Goal: Task Accomplishment & Management: Use online tool/utility

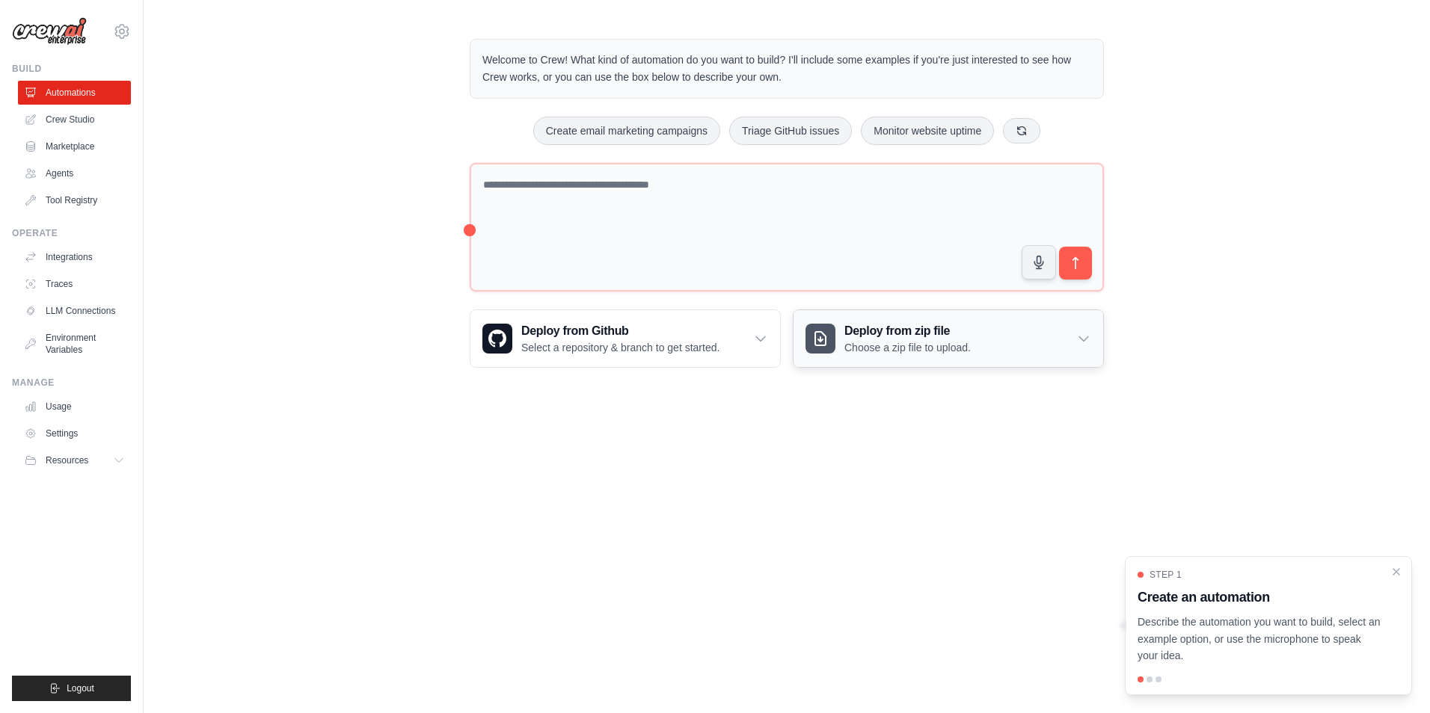
click at [1084, 340] on icon at bounding box center [1083, 339] width 9 height 4
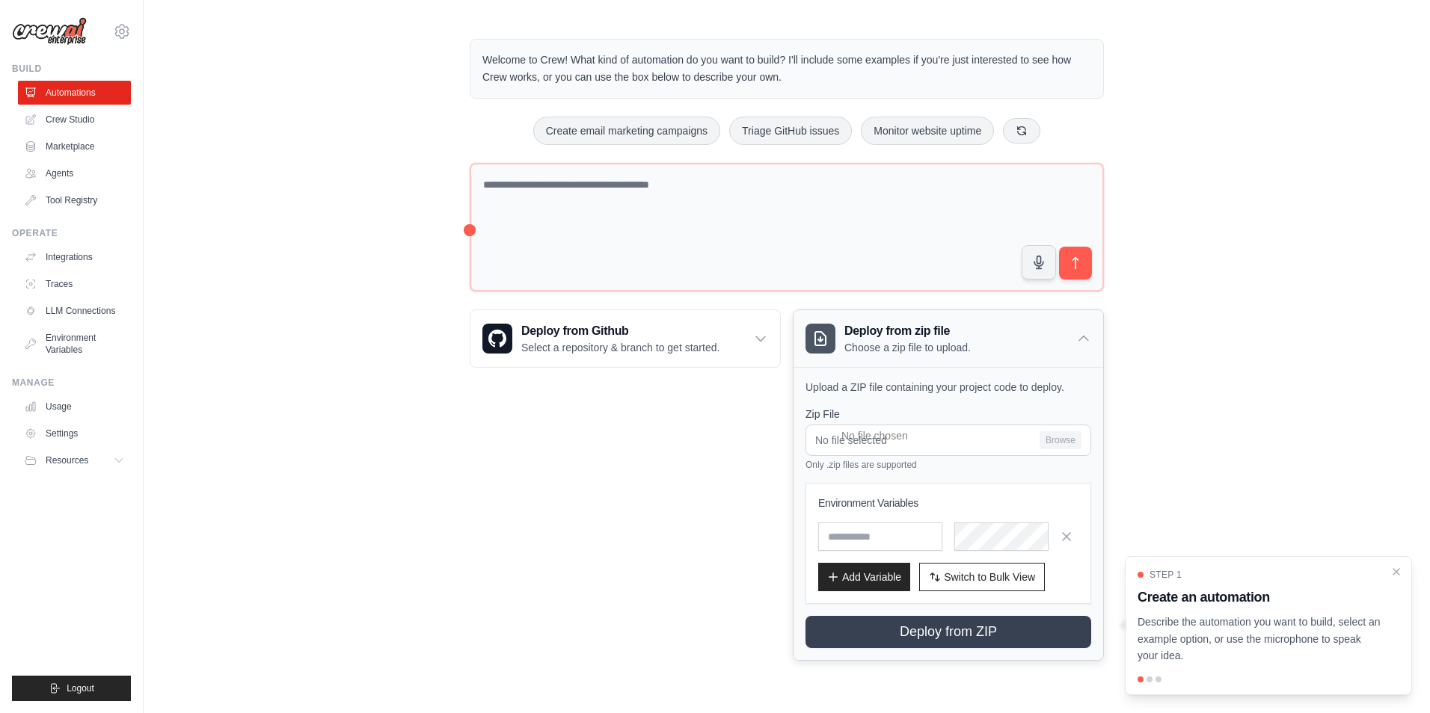
click at [1084, 340] on icon at bounding box center [1083, 338] width 15 height 15
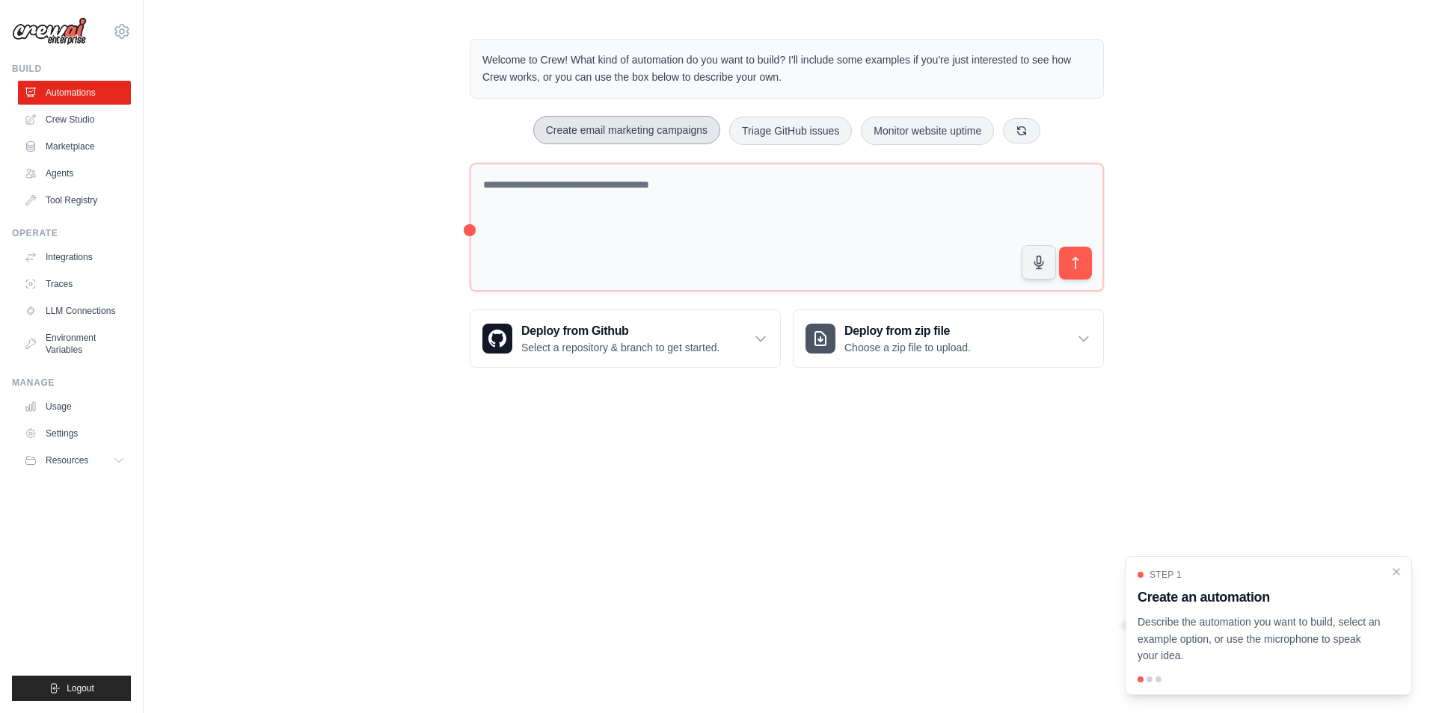
click at [665, 134] on button "Create email marketing campaigns" at bounding box center [626, 130] width 187 height 28
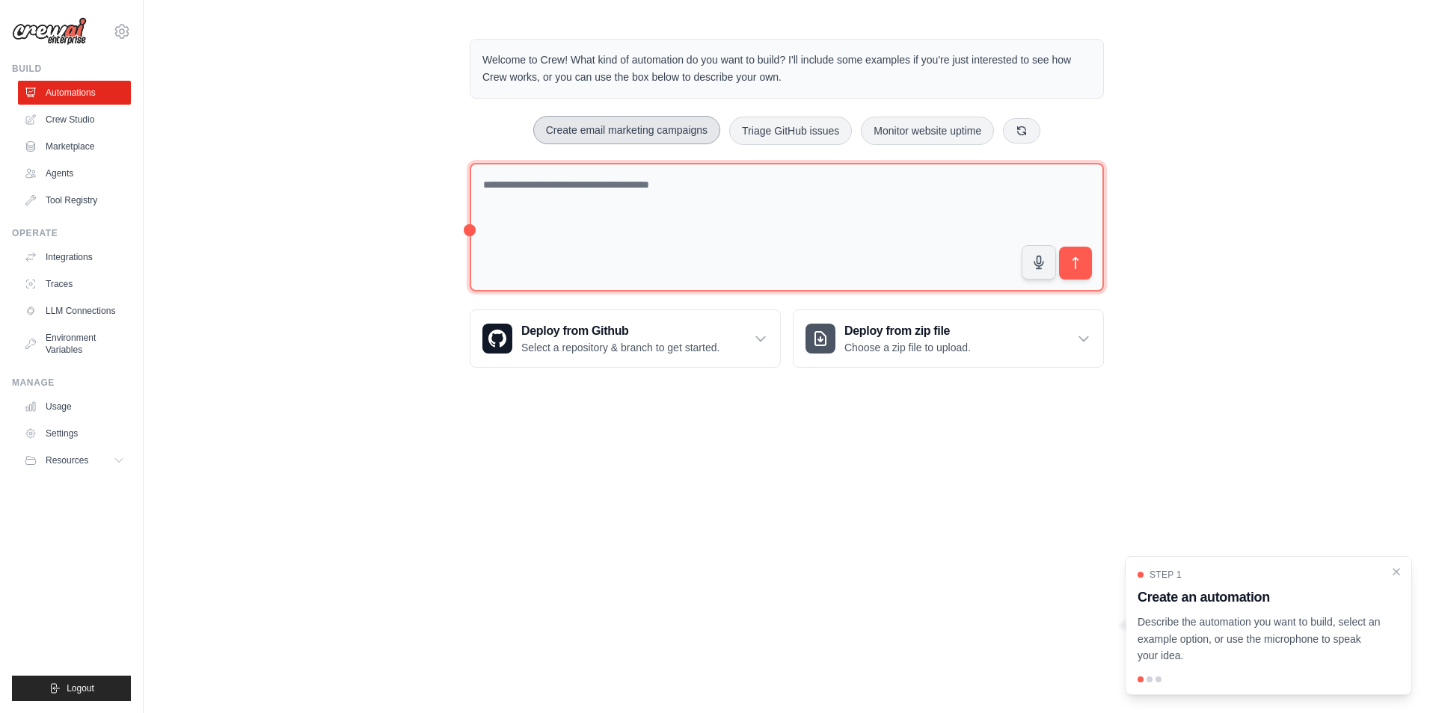
type textarea "**********"
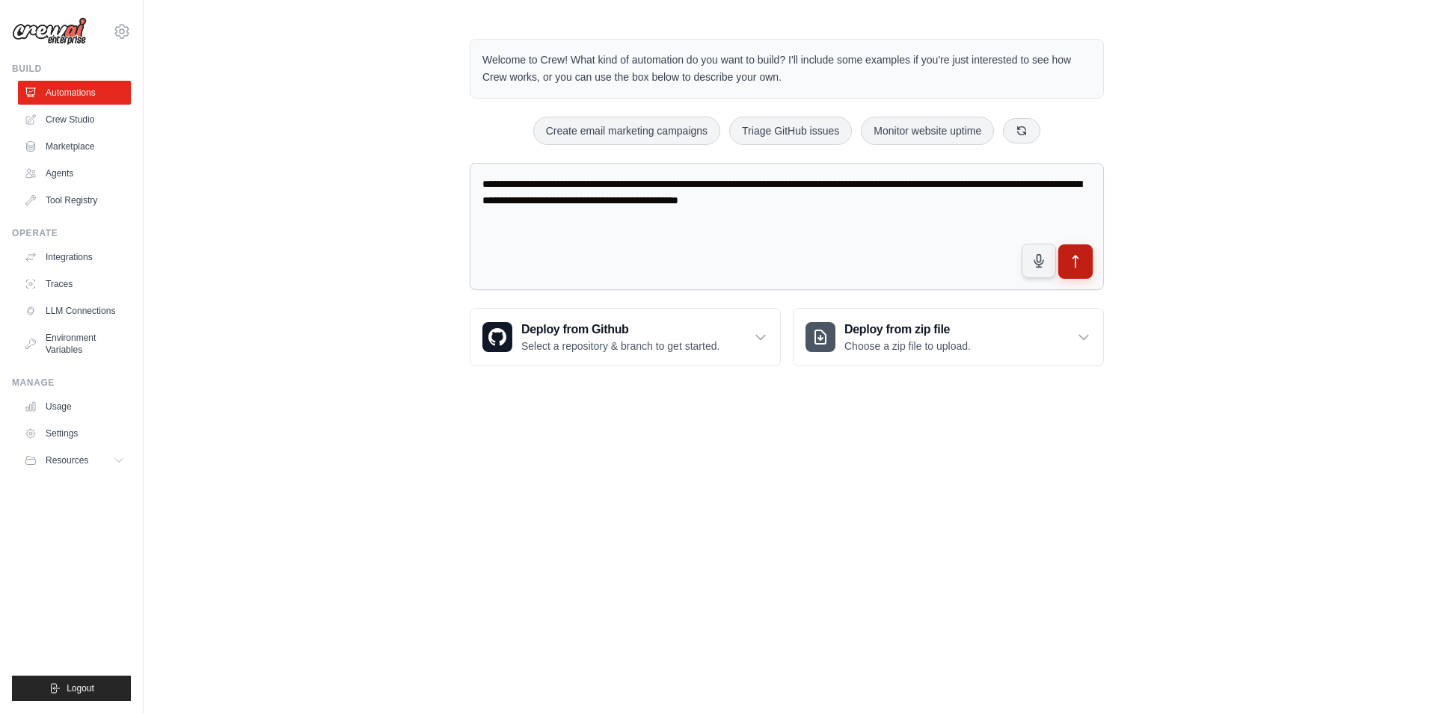
click at [1077, 268] on icon "submit" at bounding box center [1076, 262] width 16 height 16
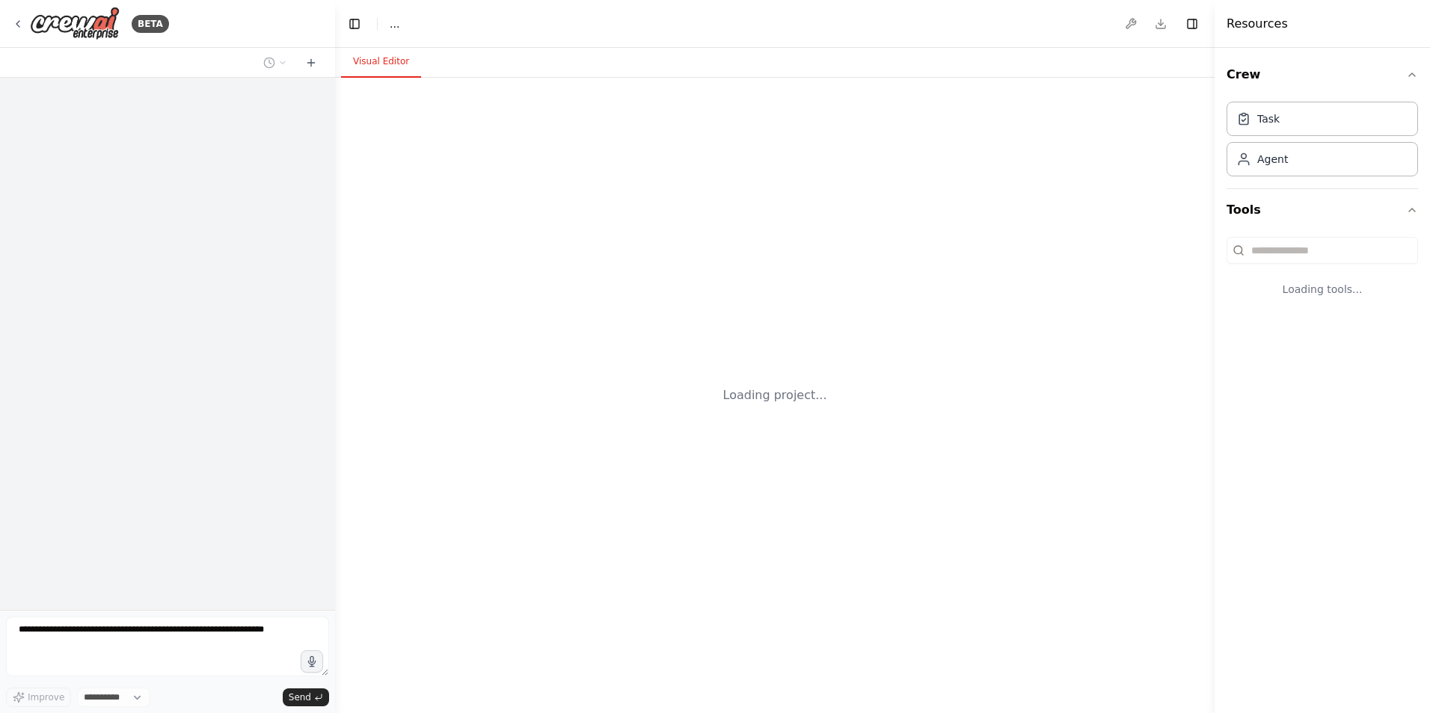
select select "****"
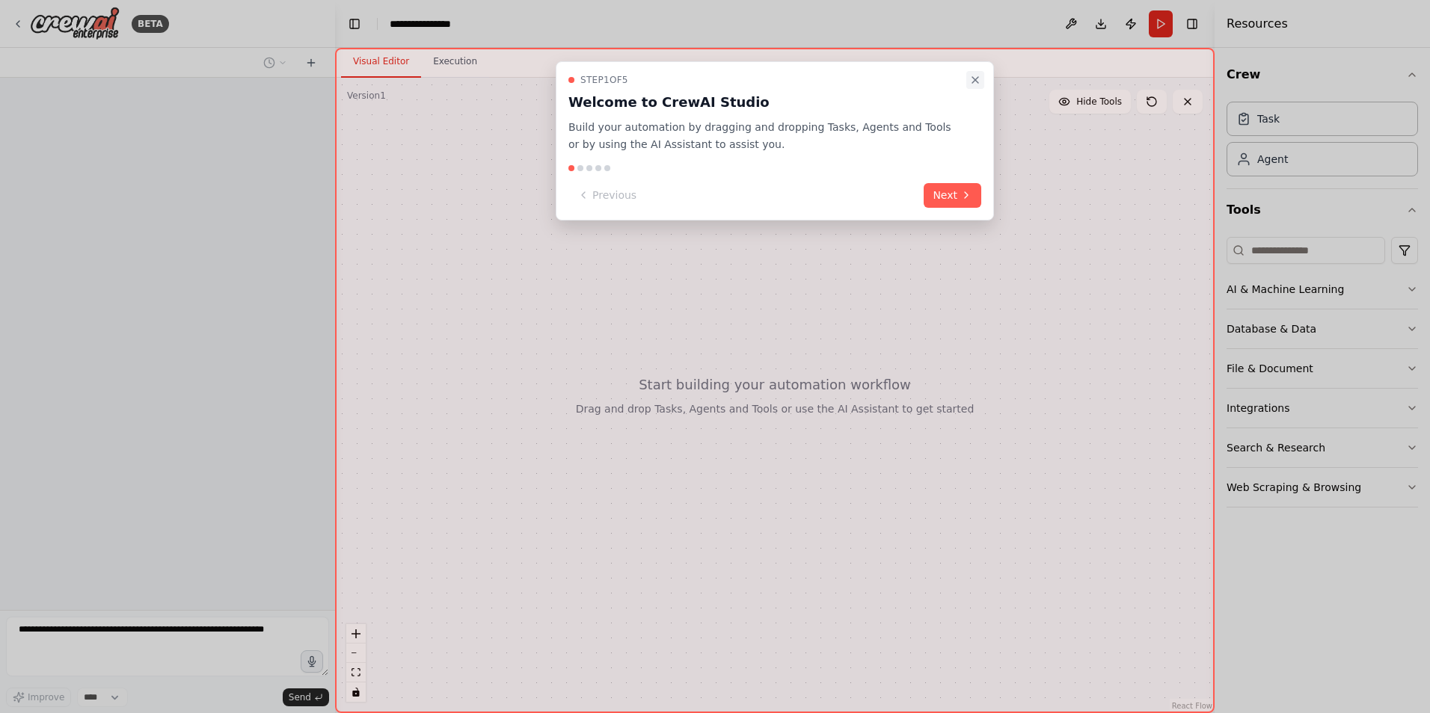
click at [972, 82] on icon "Close walkthrough" at bounding box center [975, 80] width 12 height 12
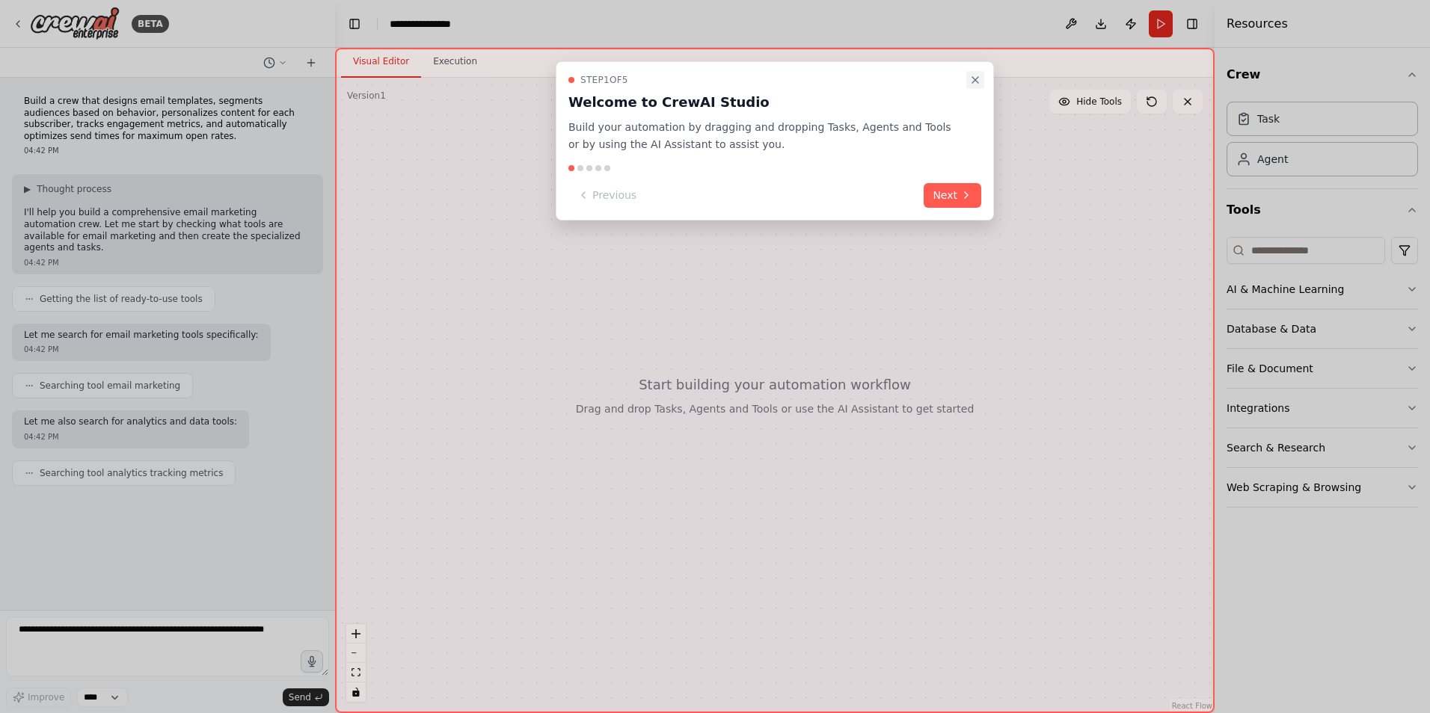
click at [969, 83] on icon "Close walkthrough" at bounding box center [975, 80] width 12 height 12
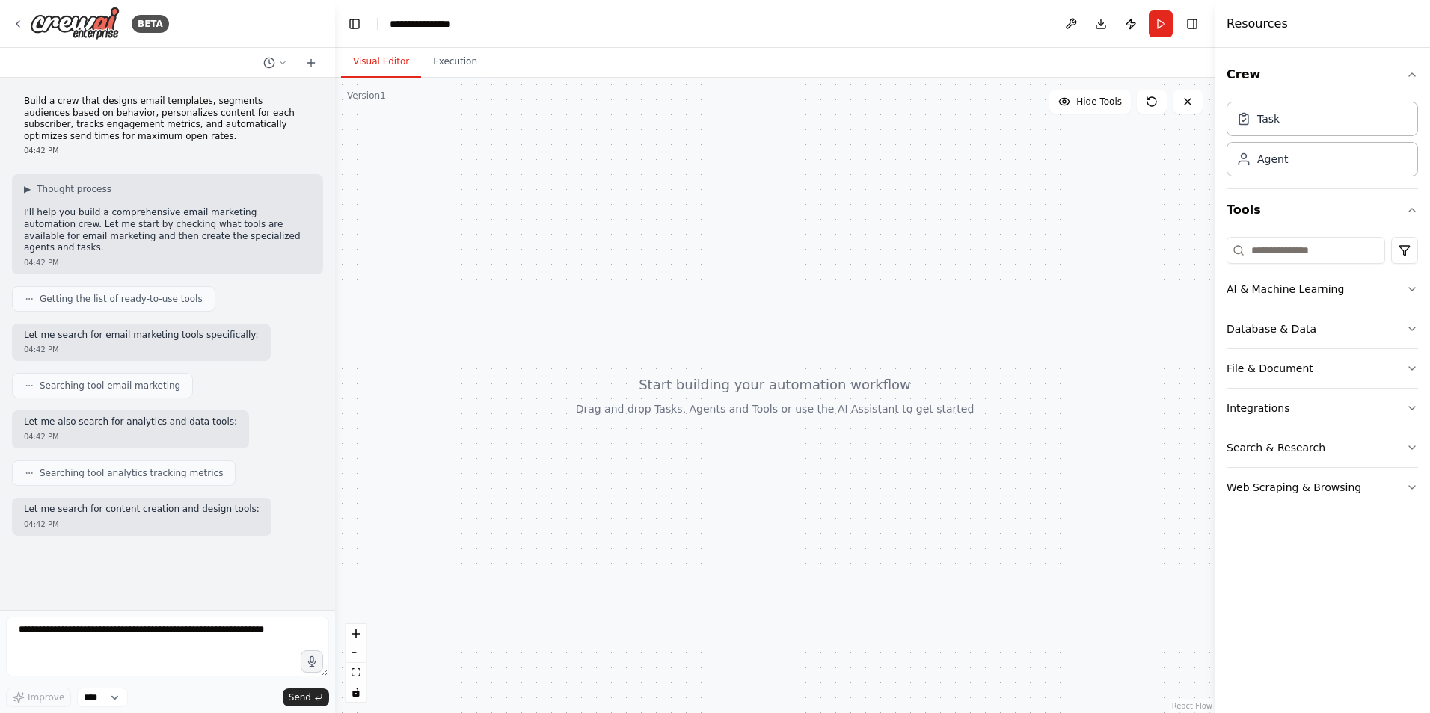
scroll to position [1, 0]
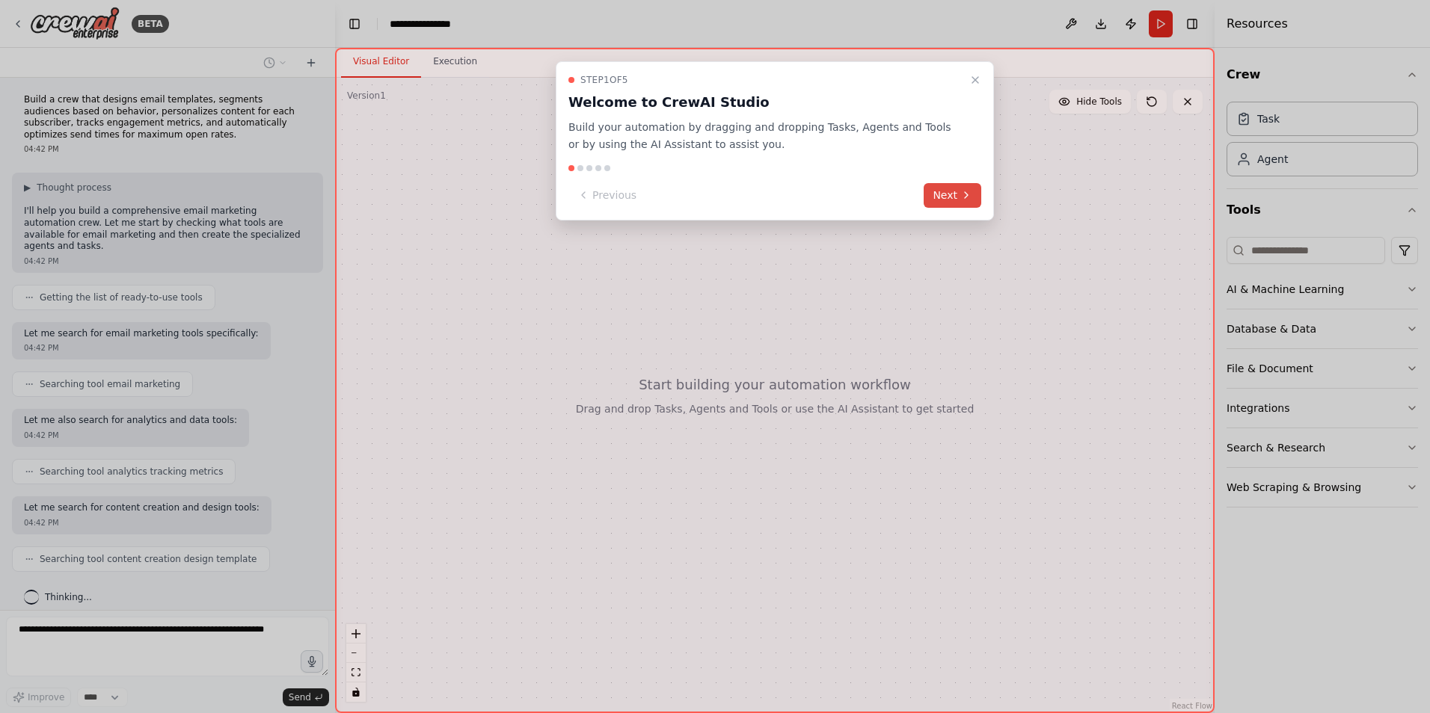
click at [953, 197] on button "Next" at bounding box center [952, 195] width 58 height 25
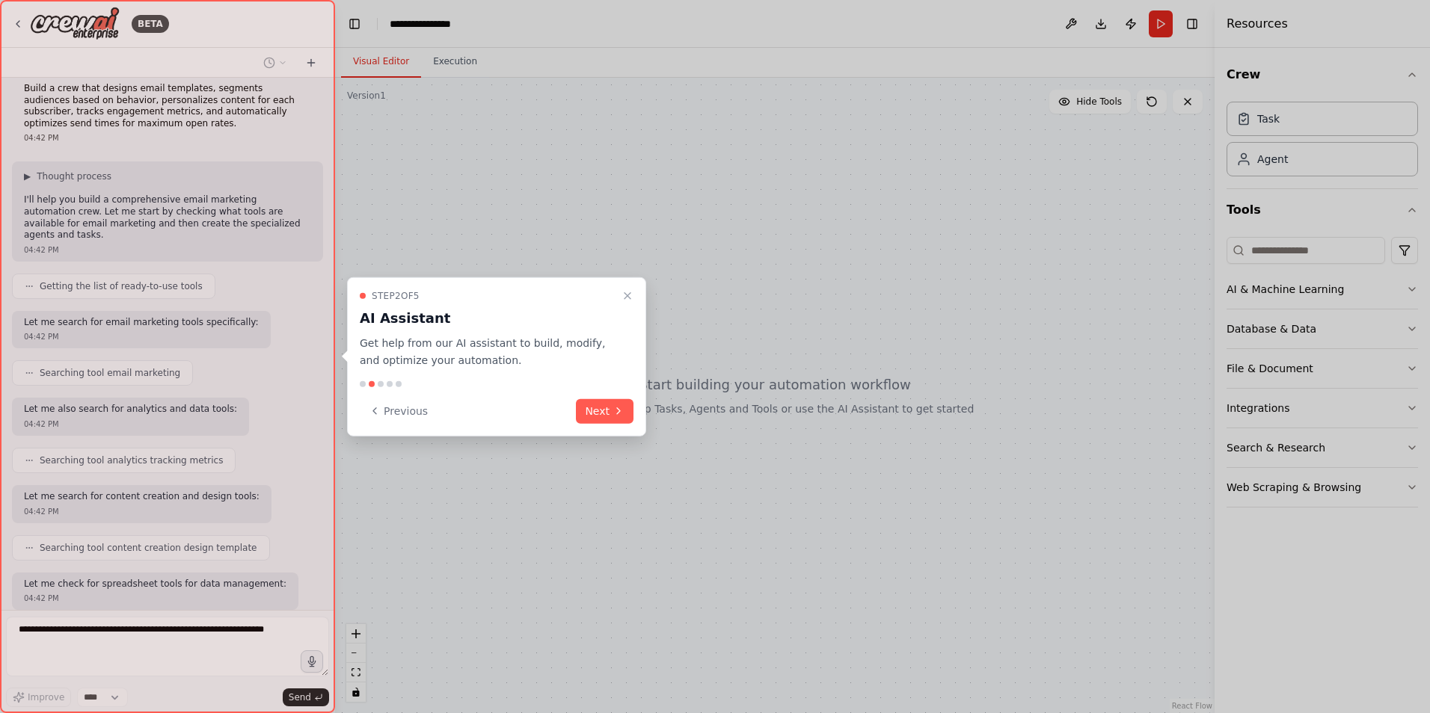
scroll to position [89, 0]
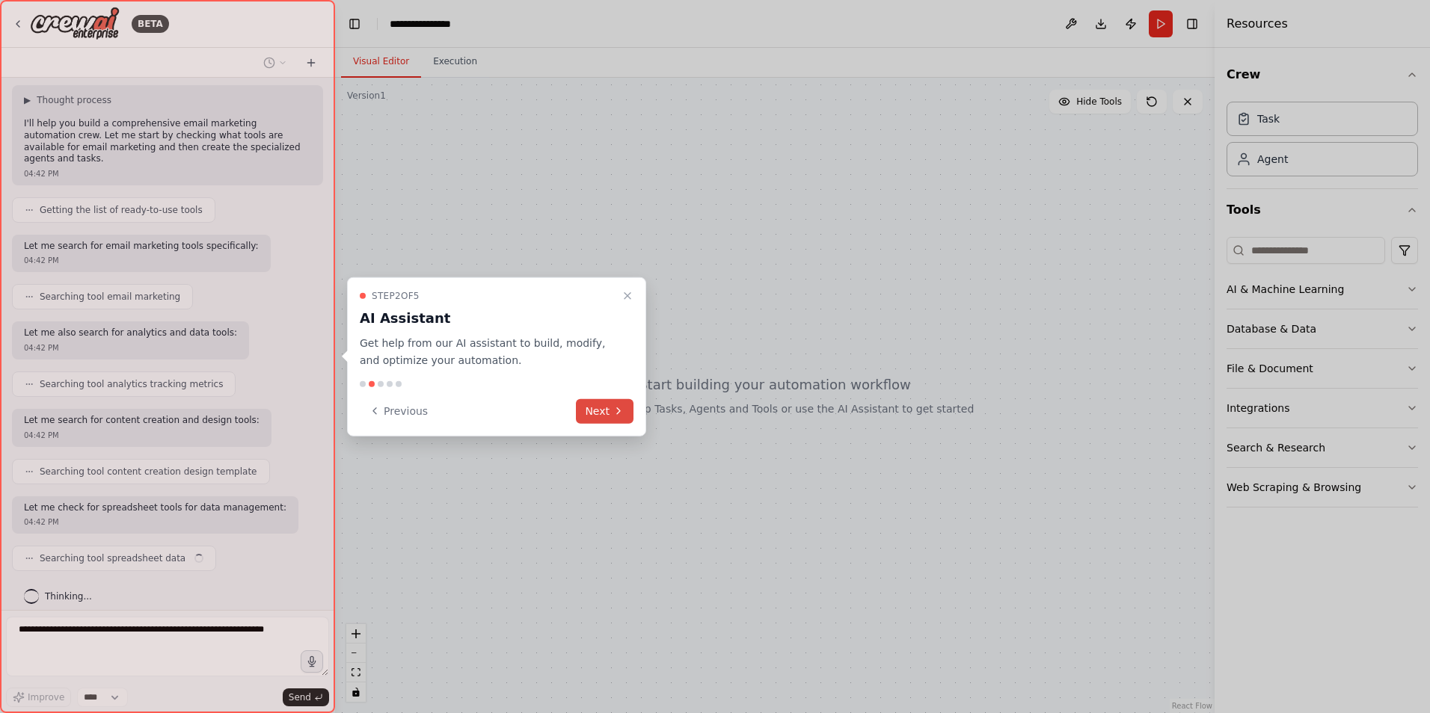
click at [589, 413] on button "Next" at bounding box center [605, 411] width 58 height 25
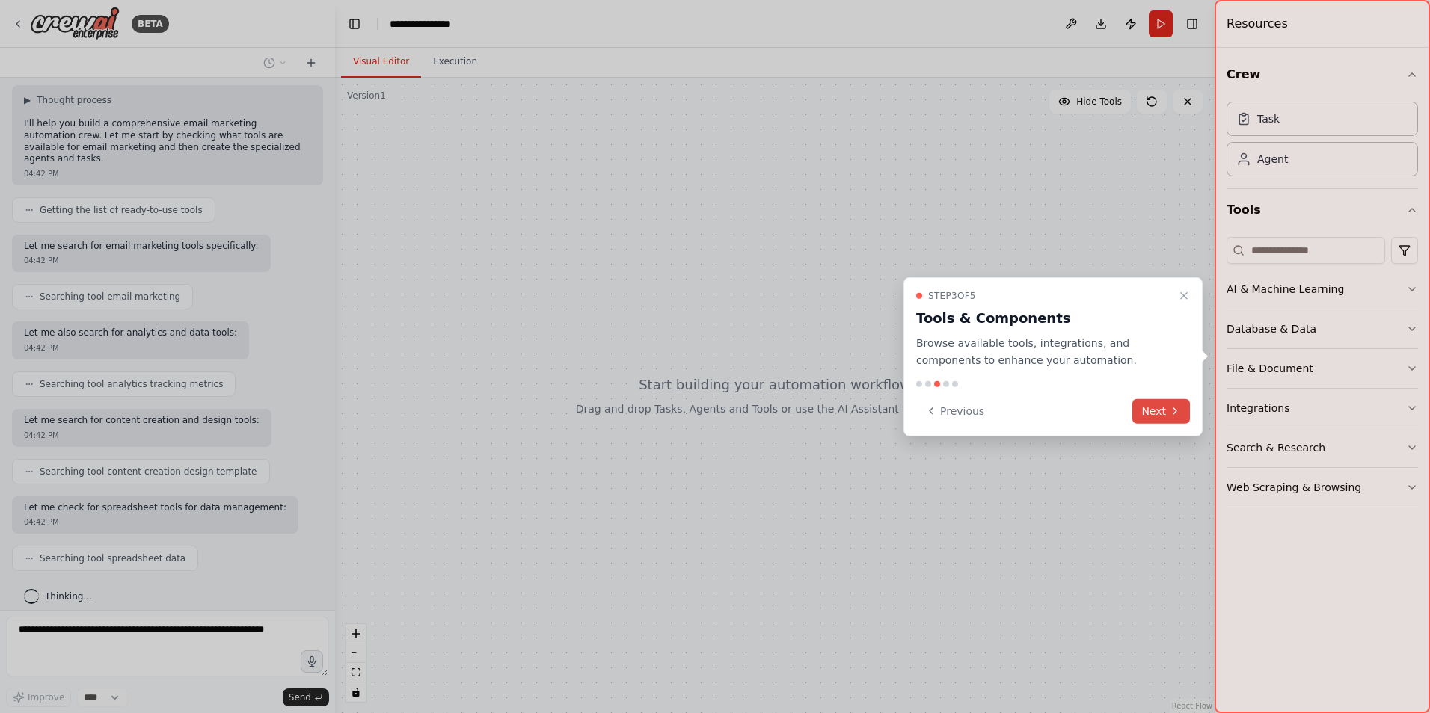
click at [1155, 413] on button "Next" at bounding box center [1161, 411] width 58 height 25
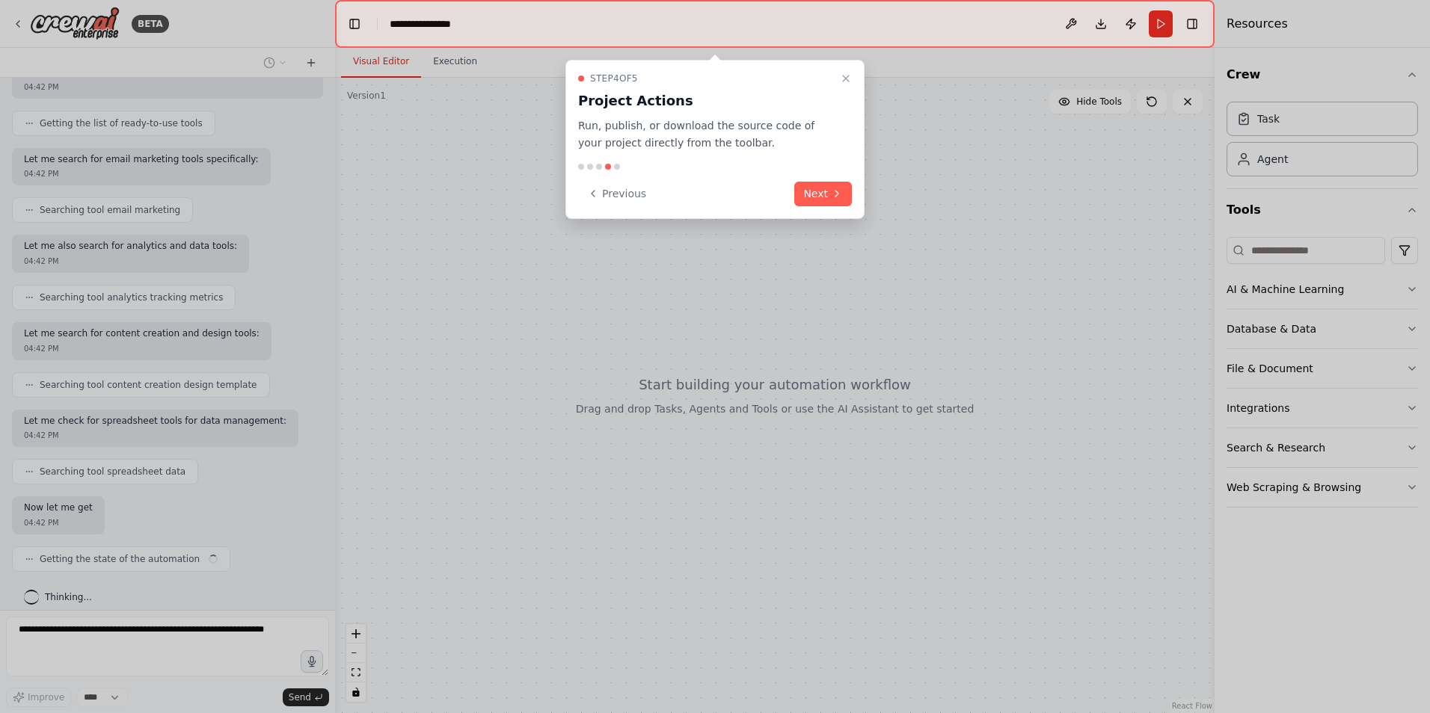
scroll to position [176, 0]
click at [814, 189] on button "Next" at bounding box center [823, 194] width 58 height 25
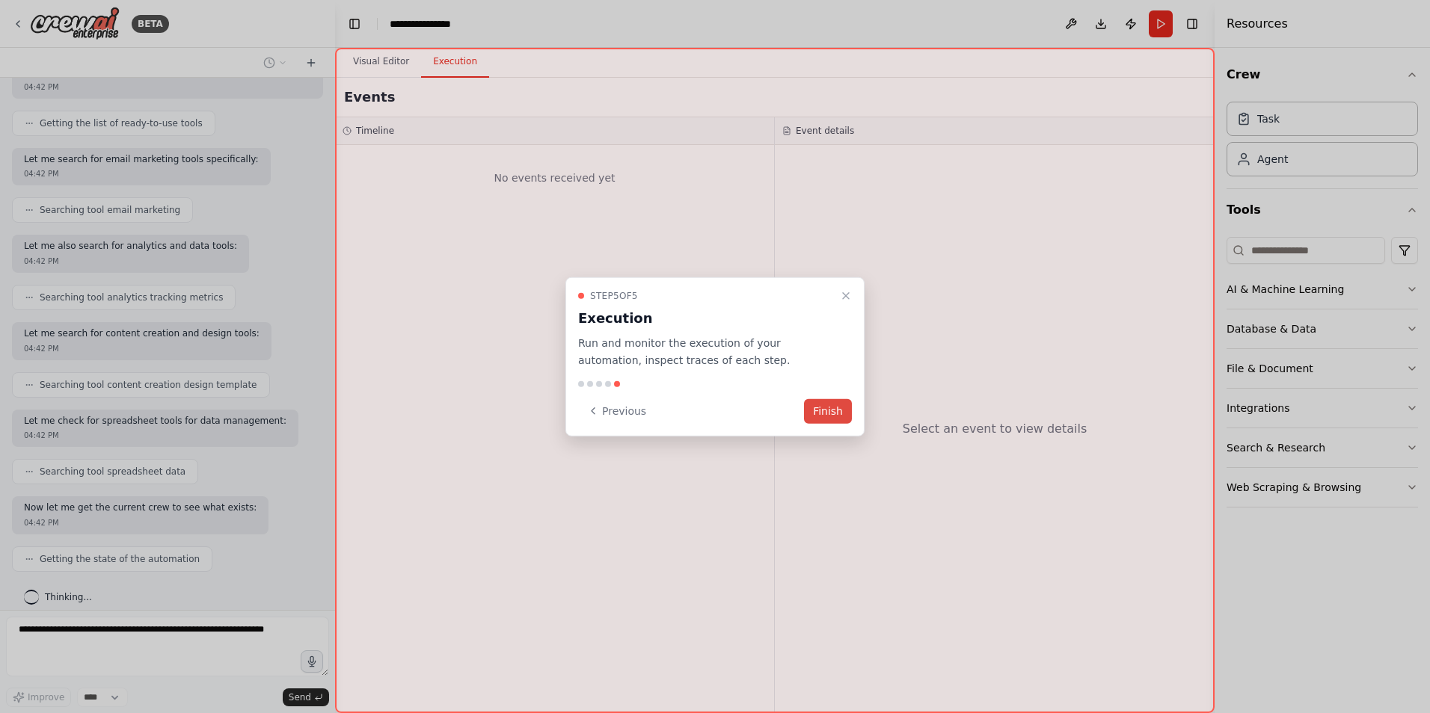
click at [834, 414] on button "Finish" at bounding box center [828, 411] width 48 height 25
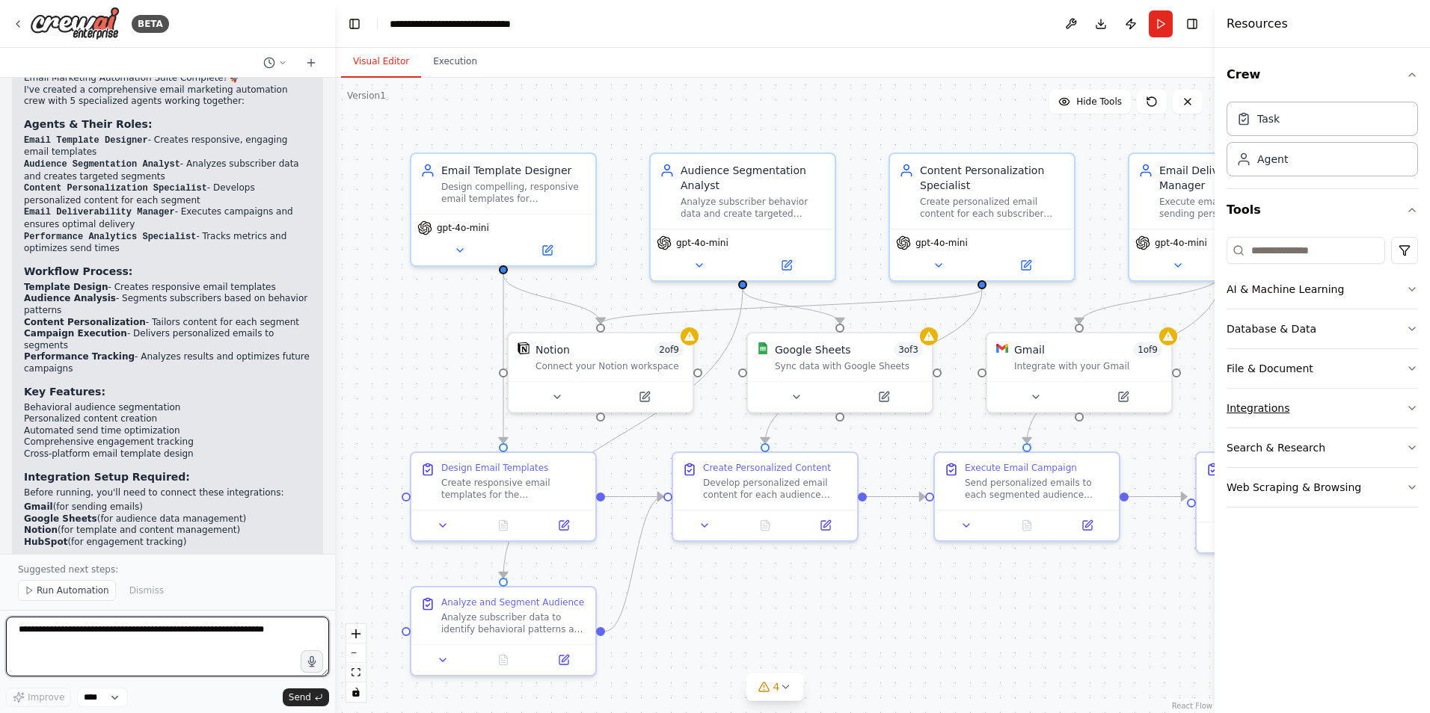
scroll to position [1459, 0]
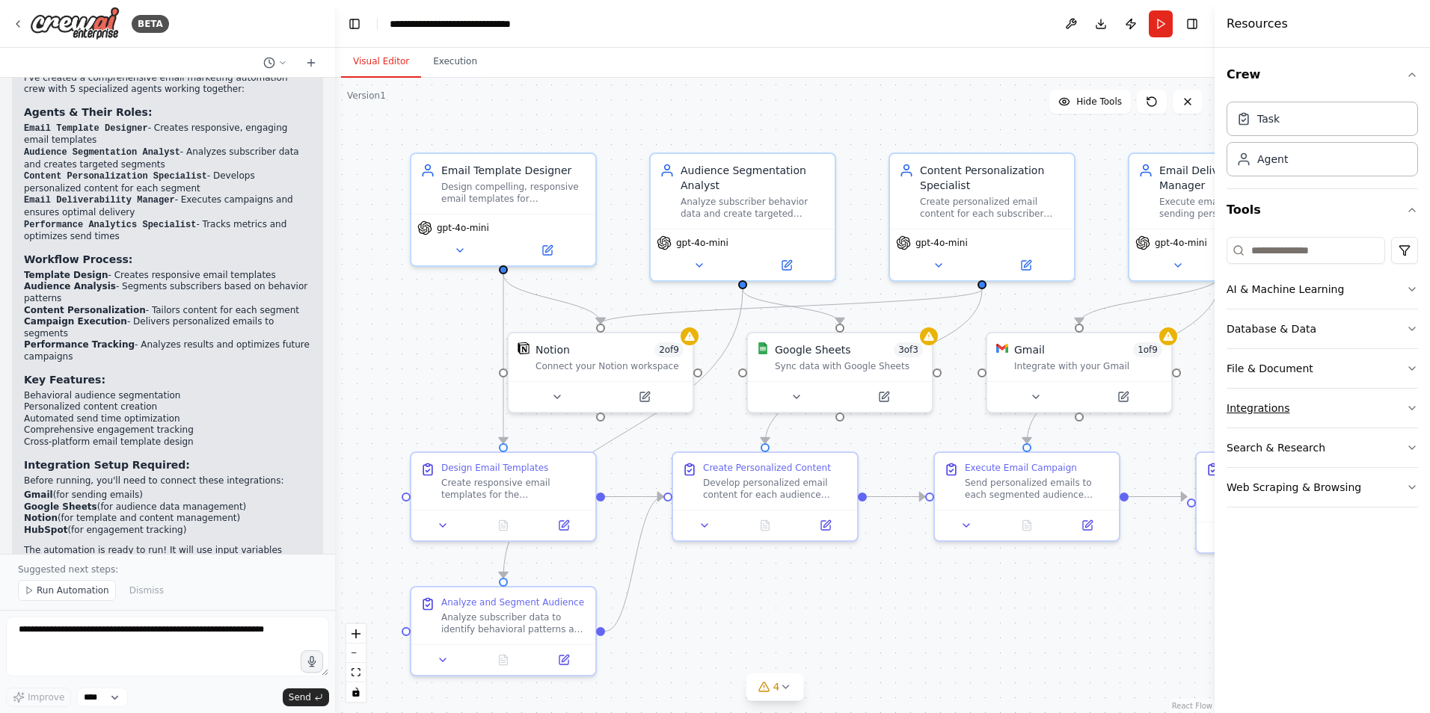
click at [1412, 405] on icon "button" at bounding box center [1412, 408] width 12 height 12
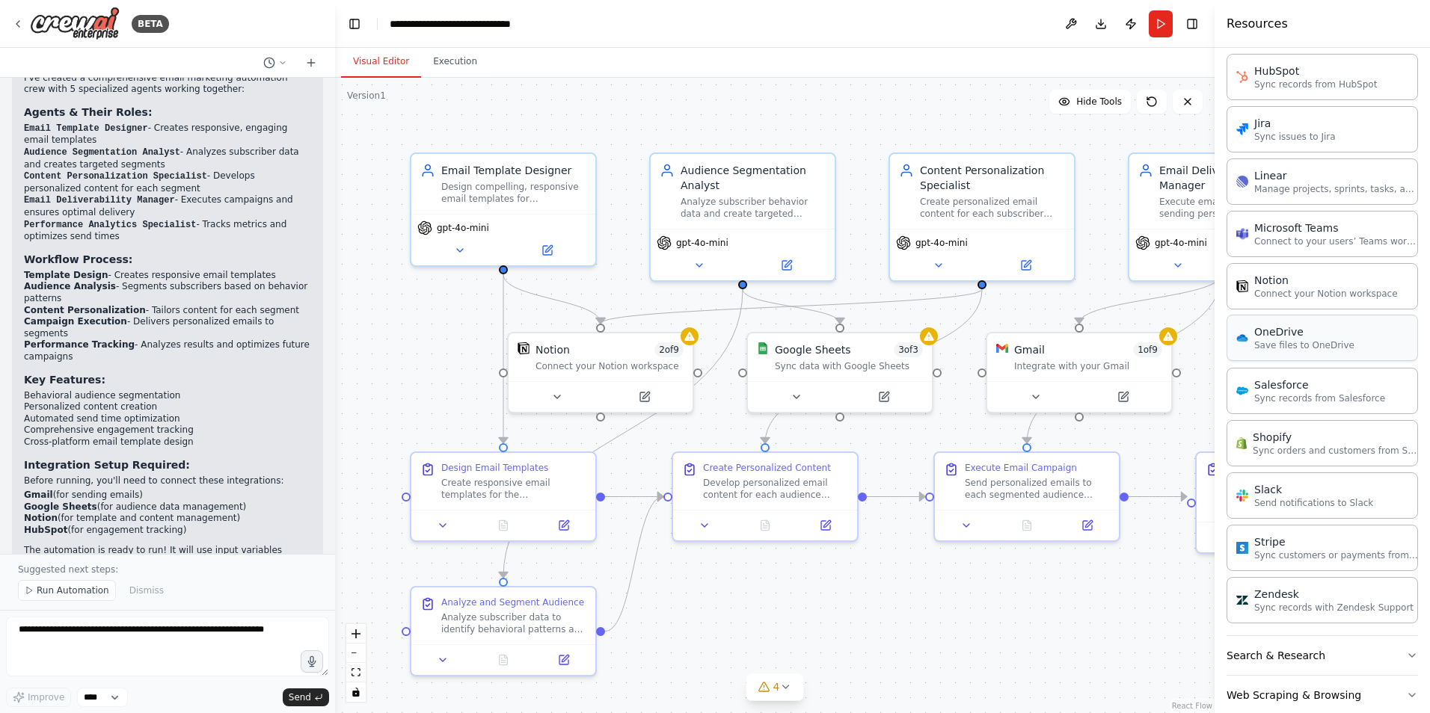
scroll to position [877, 0]
